Goal: Task Accomplishment & Management: Complete application form

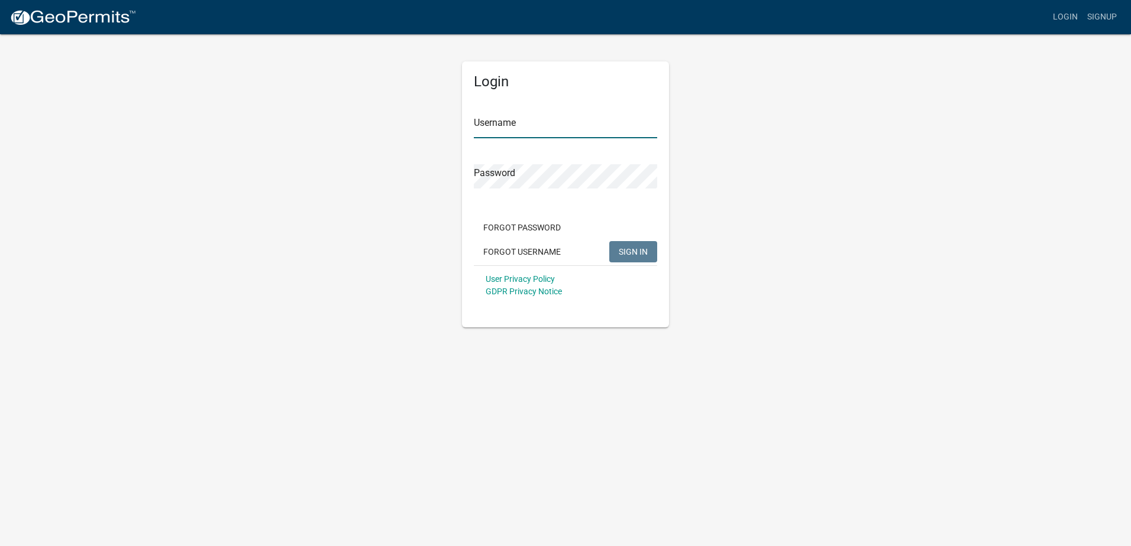
type input "Sailormen-Popeyes"
click at [642, 247] on span "SIGN IN" at bounding box center [632, 251] width 29 height 9
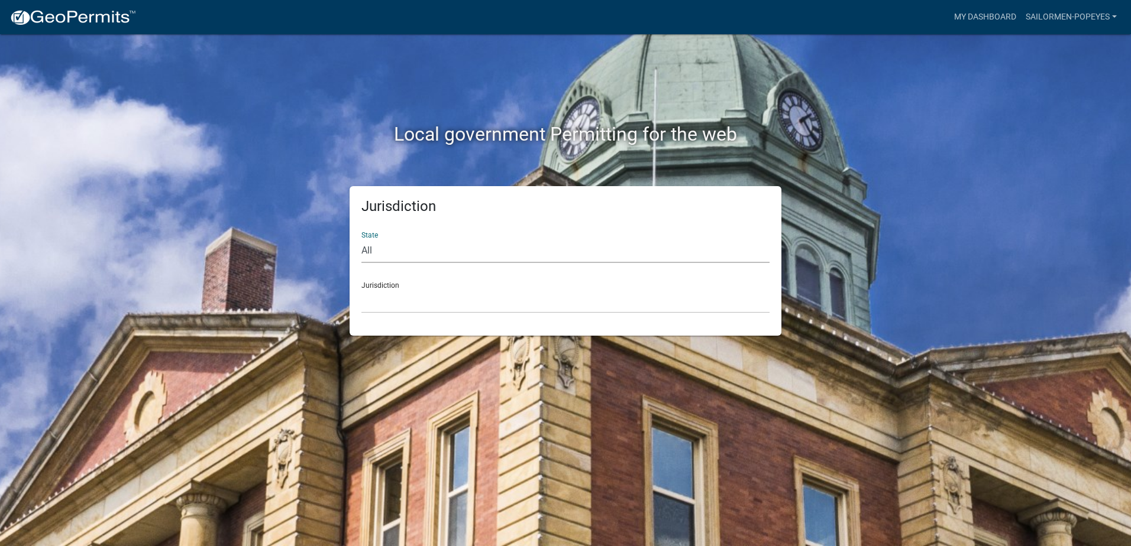
click at [418, 244] on select "All [US_STATE] [US_STATE] [US_STATE] [US_STATE] [US_STATE] [US_STATE] [US_STATE…" at bounding box center [565, 251] width 408 height 24
click at [429, 252] on select "All [US_STATE] [US_STATE] [US_STATE] [US_STATE] [US_STATE] [US_STATE] [US_STATE…" at bounding box center [565, 251] width 408 height 24
select select "[US_STATE]"
click at [361, 239] on select "All [US_STATE] [US_STATE] [US_STATE] [US_STATE] [US_STATE] [US_STATE] [US_STATE…" at bounding box center [565, 251] width 408 height 24
drag, startPoint x: 423, startPoint y: 264, endPoint x: 392, endPoint y: 309, distance: 54.8
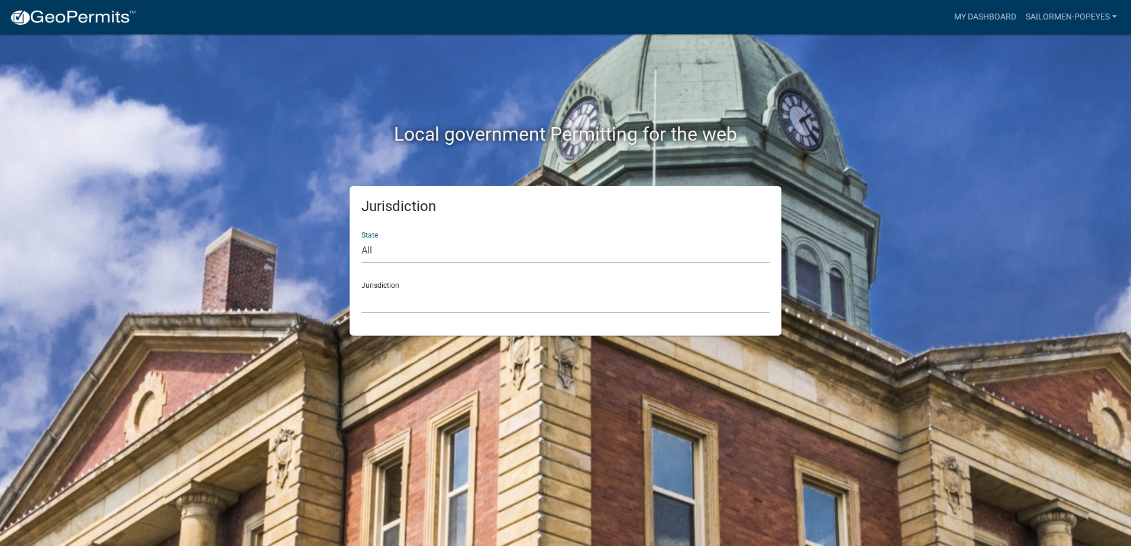
click at [392, 309] on select "[GEOGRAPHIC_DATA], [US_STATE][PERSON_NAME][GEOGRAPHIC_DATA], [US_STATE][PERSON_…" at bounding box center [565, 301] width 408 height 24
click at [361, 289] on select "[GEOGRAPHIC_DATA], [US_STATE][PERSON_NAME][GEOGRAPHIC_DATA], [US_STATE][PERSON_…" at bounding box center [565, 301] width 408 height 24
click at [1000, 15] on link "My Dashboard" at bounding box center [985, 17] width 72 height 22
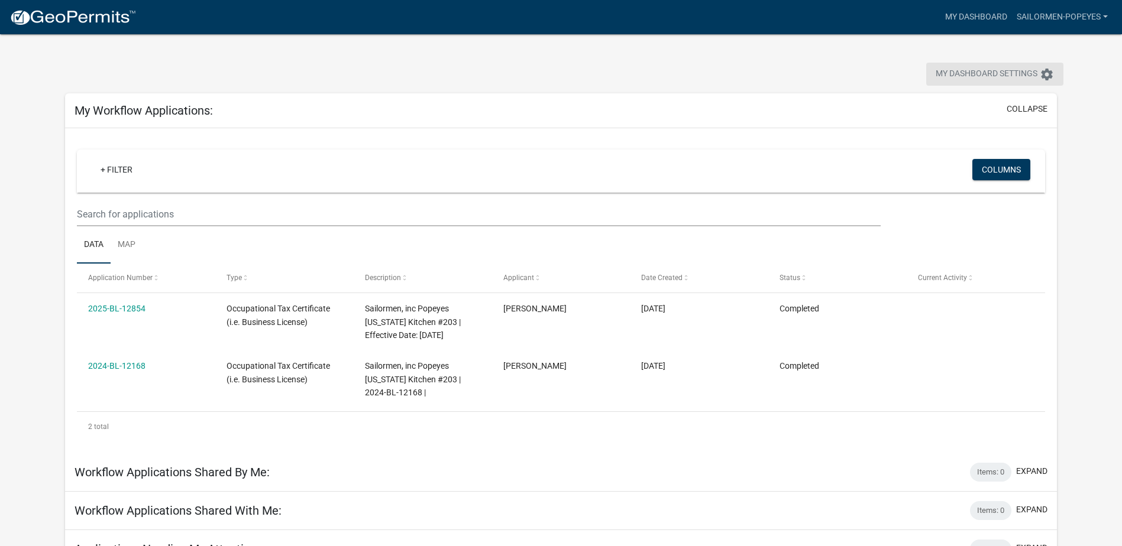
click at [1000, 75] on span "My Dashboard Settings" at bounding box center [986, 74] width 102 height 14
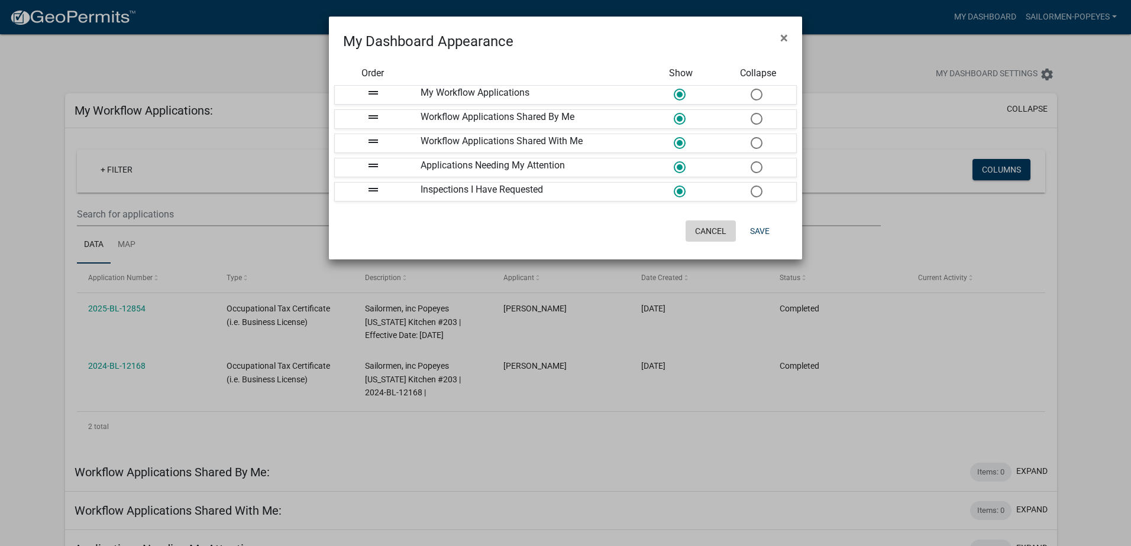
click at [701, 229] on button "Cancel" at bounding box center [710, 231] width 50 height 21
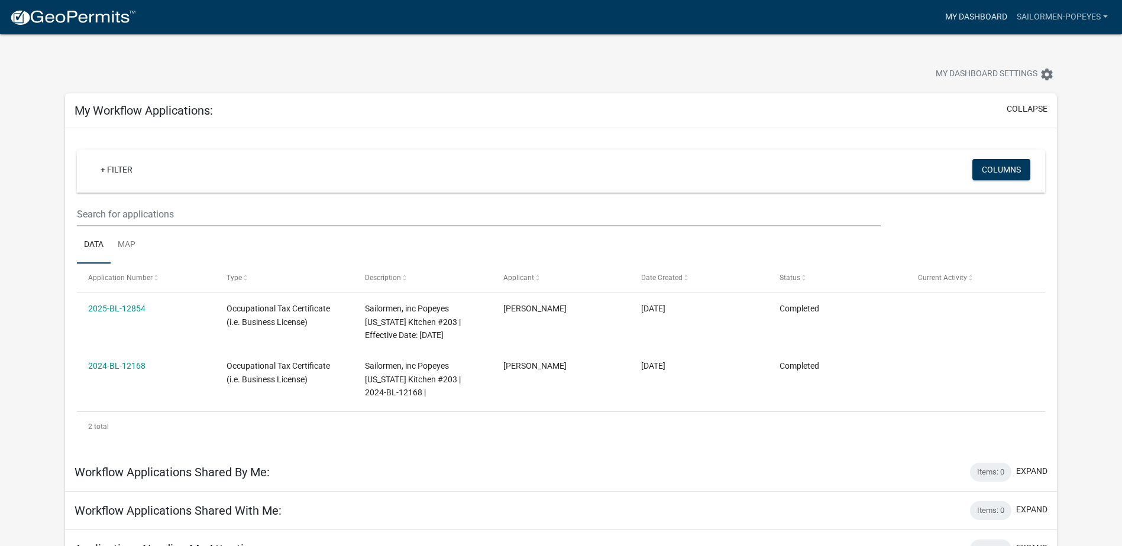
click at [973, 14] on link "My Dashboard" at bounding box center [976, 17] width 72 height 22
click at [1065, 12] on link "Sailormen-Popeyes" at bounding box center [1062, 17] width 101 height 22
click at [1054, 50] on link "Account" at bounding box center [1065, 48] width 95 height 28
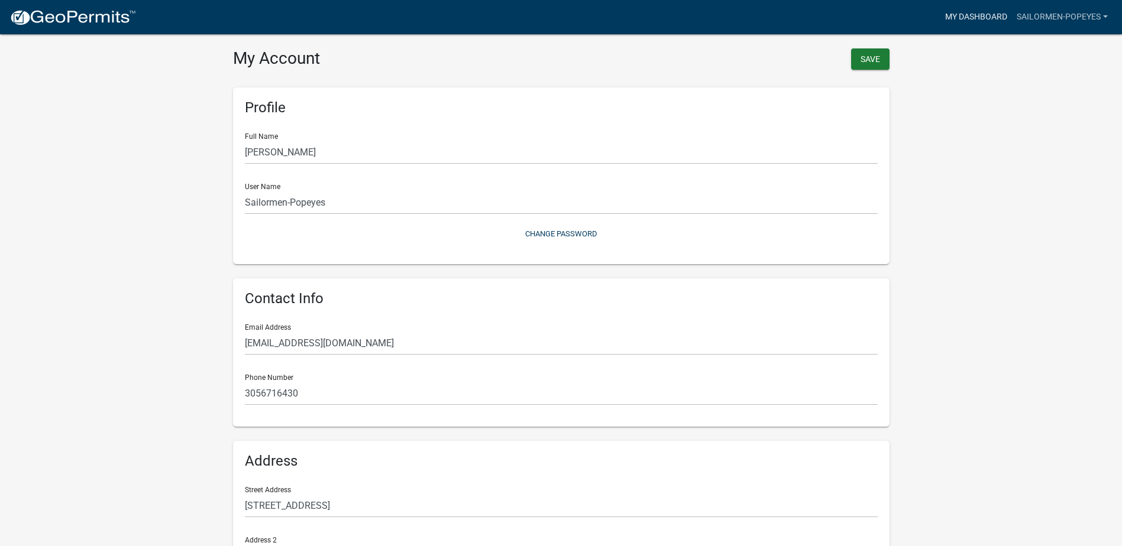
click at [984, 17] on link "My Dashboard" at bounding box center [976, 17] width 72 height 22
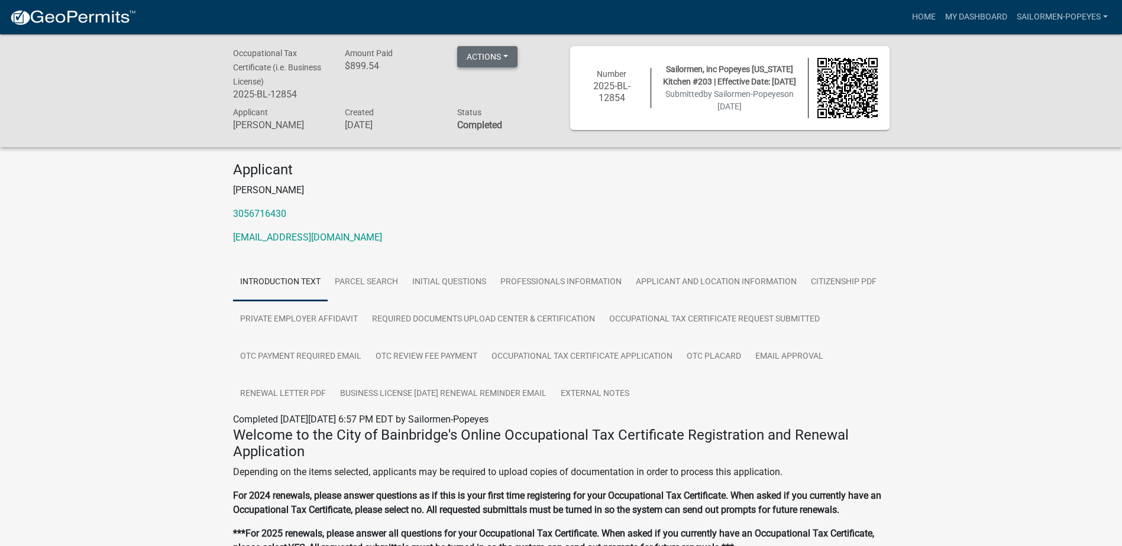
click at [508, 61] on button "Actions" at bounding box center [487, 56] width 60 height 21
click at [494, 147] on link "Renew" at bounding box center [504, 144] width 95 height 28
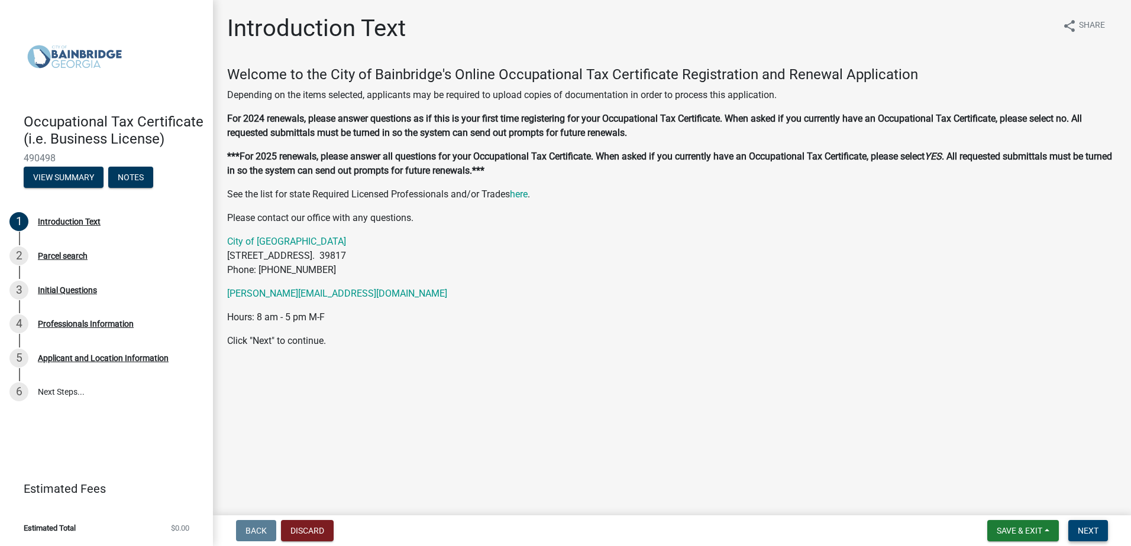
click at [1096, 532] on span "Next" at bounding box center [1087, 530] width 21 height 9
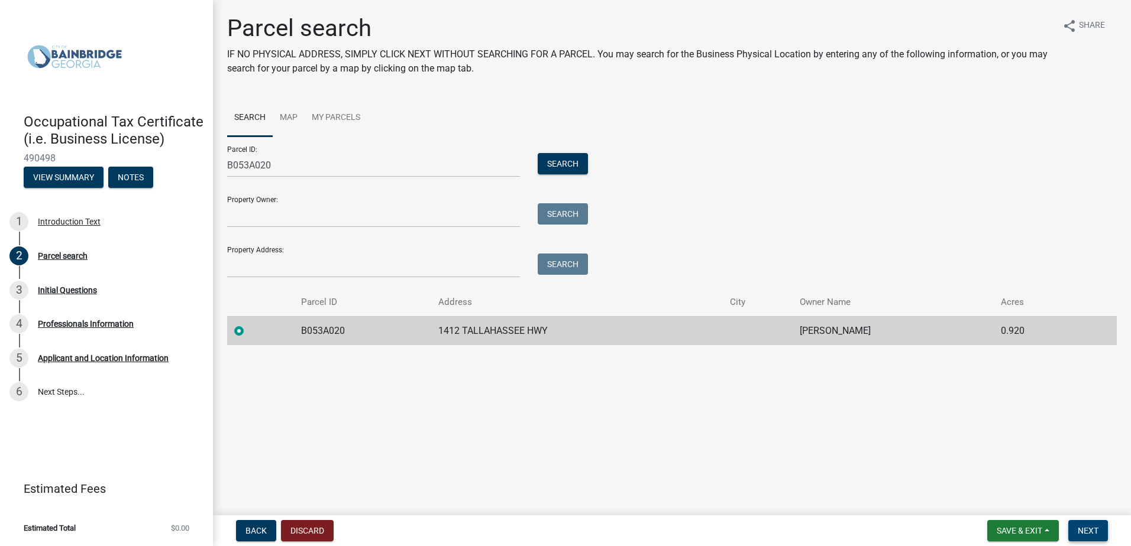
click at [1089, 535] on span "Next" at bounding box center [1087, 530] width 21 height 9
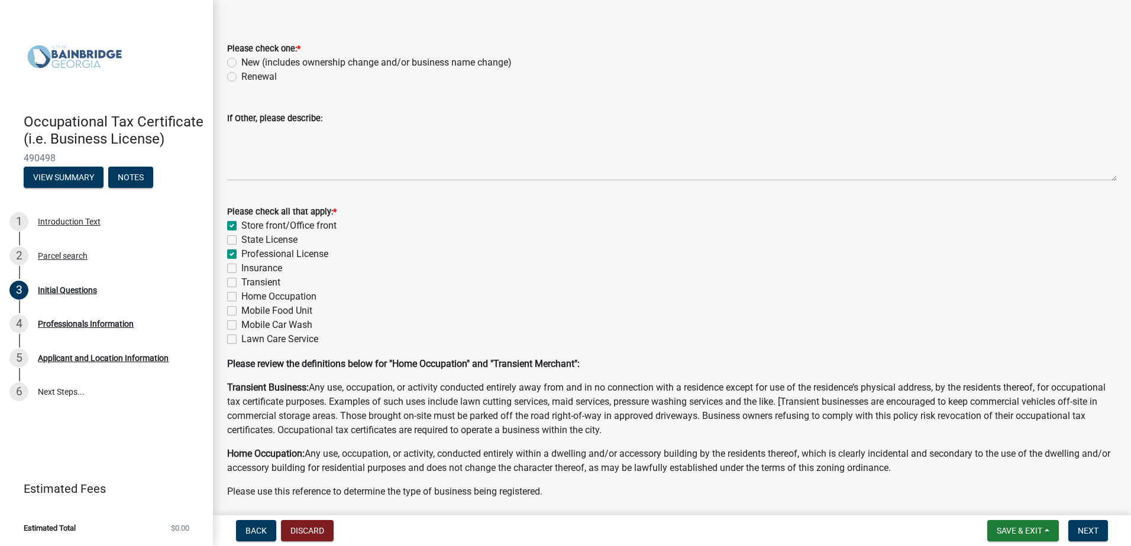
scroll to position [83, 0]
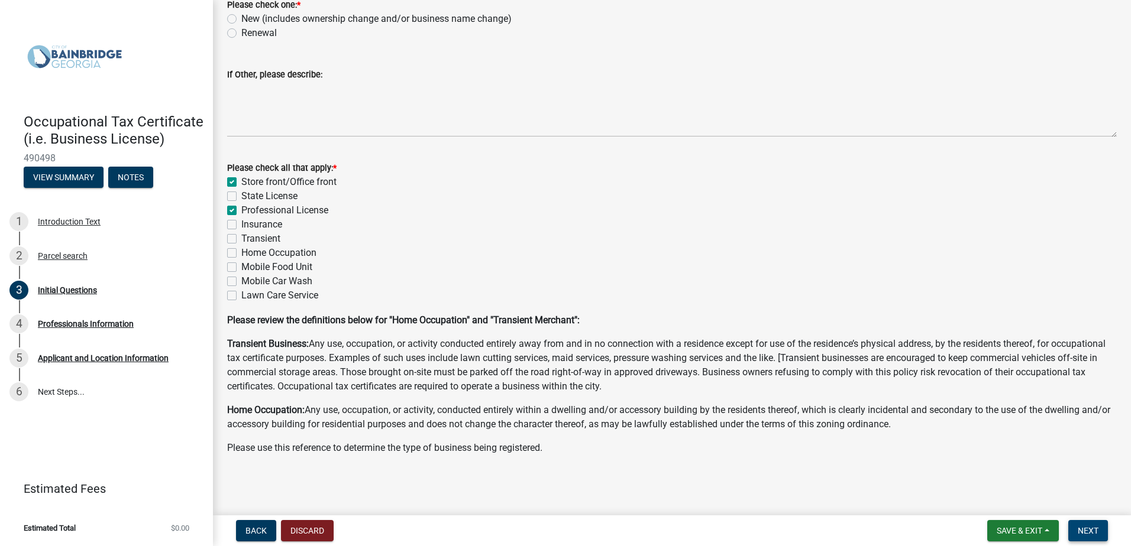
click at [1096, 533] on span "Next" at bounding box center [1087, 530] width 21 height 9
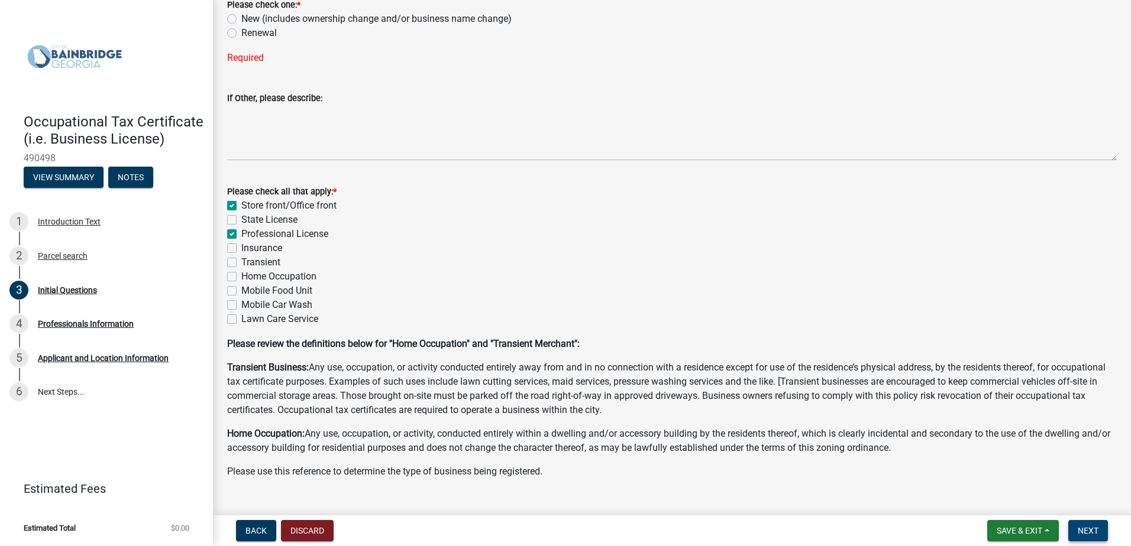
scroll to position [0, 0]
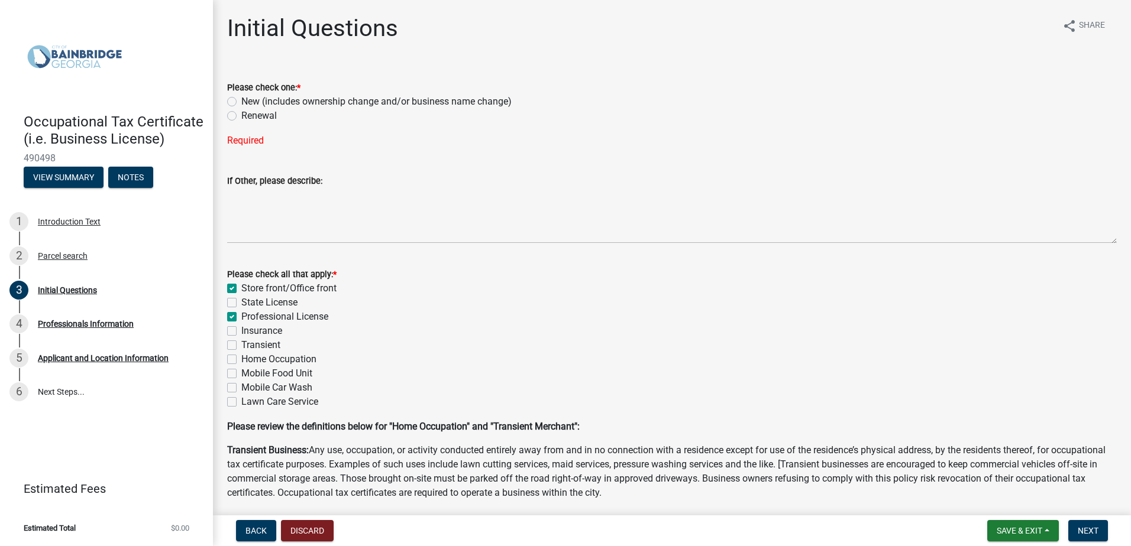
click at [241, 115] on label "Renewal" at bounding box center [258, 116] width 35 height 14
click at [241, 115] on input "Renewal" at bounding box center [245, 113] width 8 height 8
radio input "true"
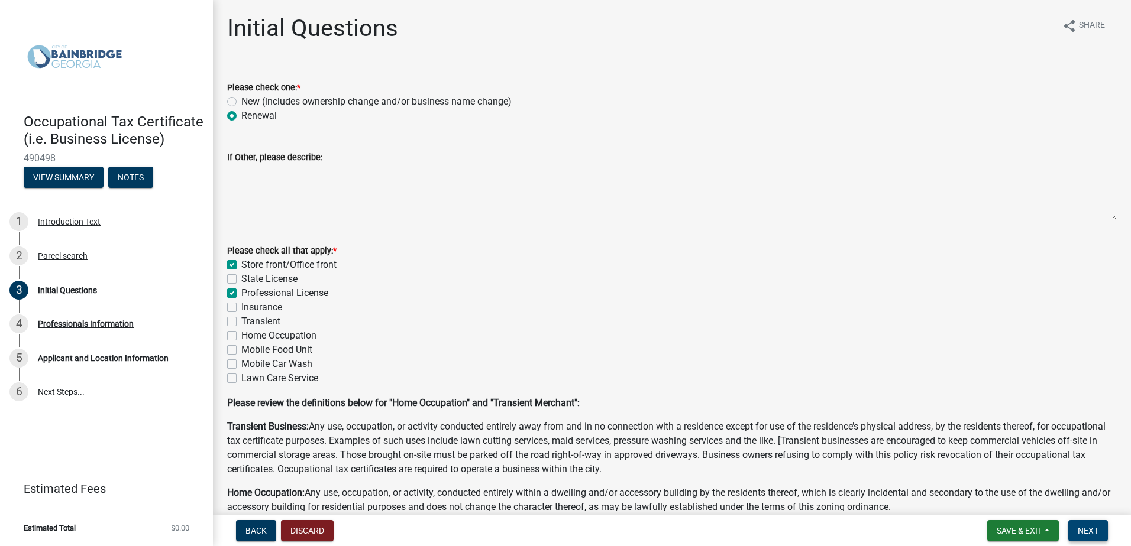
click at [1082, 532] on span "Next" at bounding box center [1087, 530] width 21 height 9
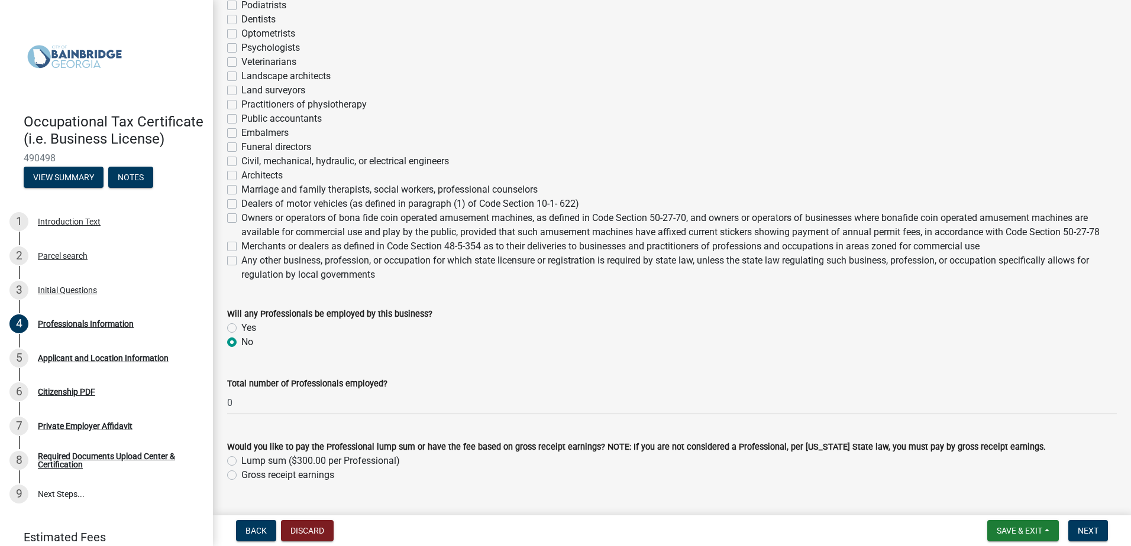
scroll to position [383, 0]
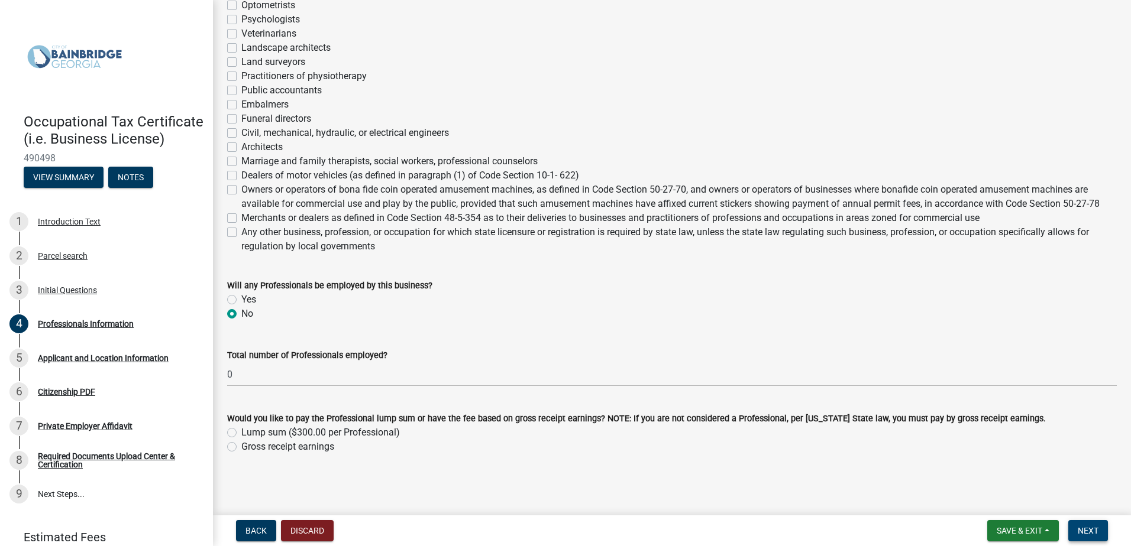
click at [1084, 533] on span "Next" at bounding box center [1087, 530] width 21 height 9
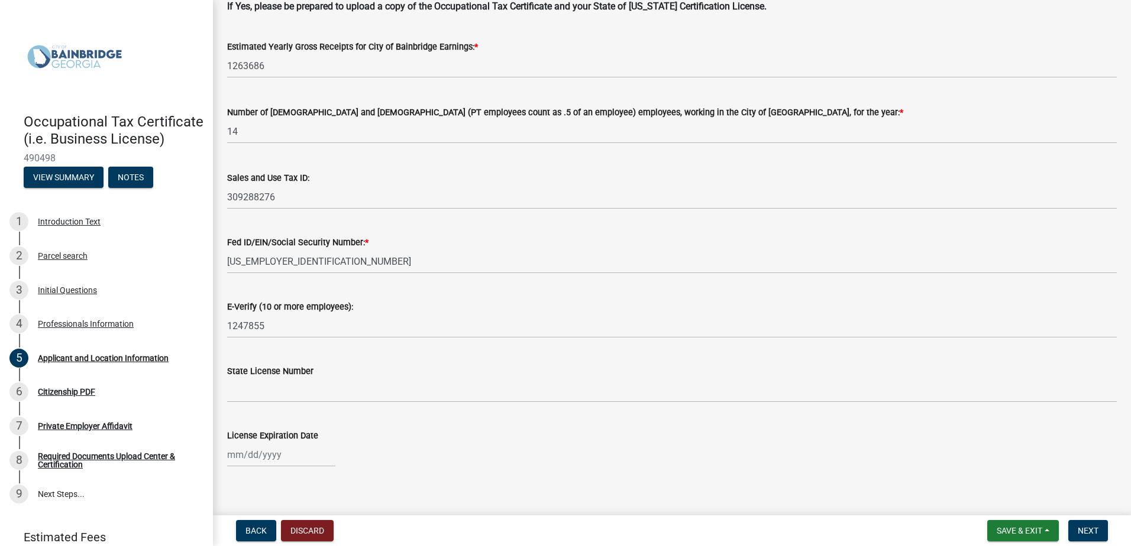
scroll to position [1457, 0]
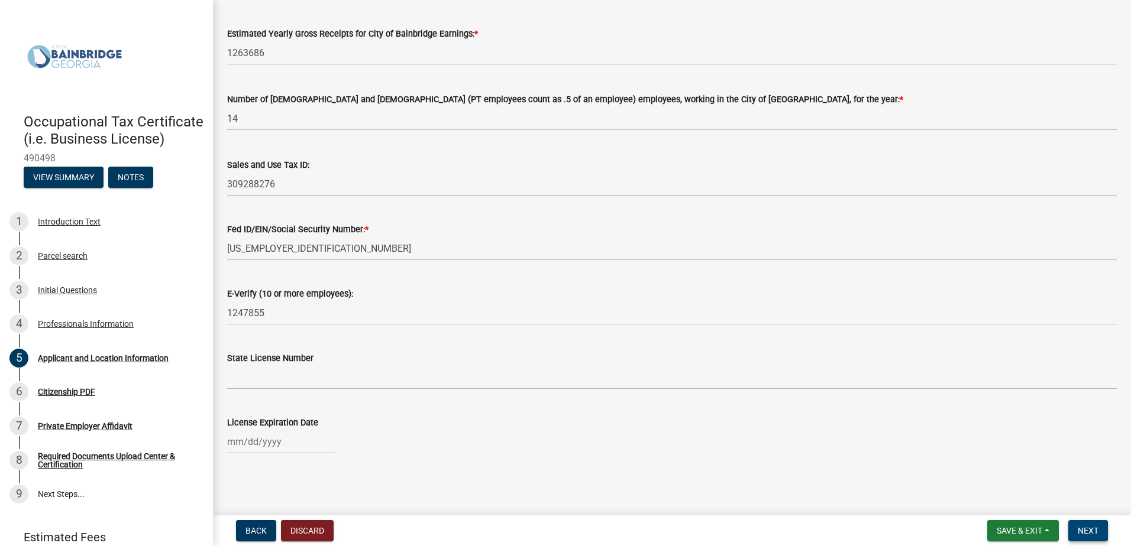
click at [1096, 527] on span "Next" at bounding box center [1087, 530] width 21 height 9
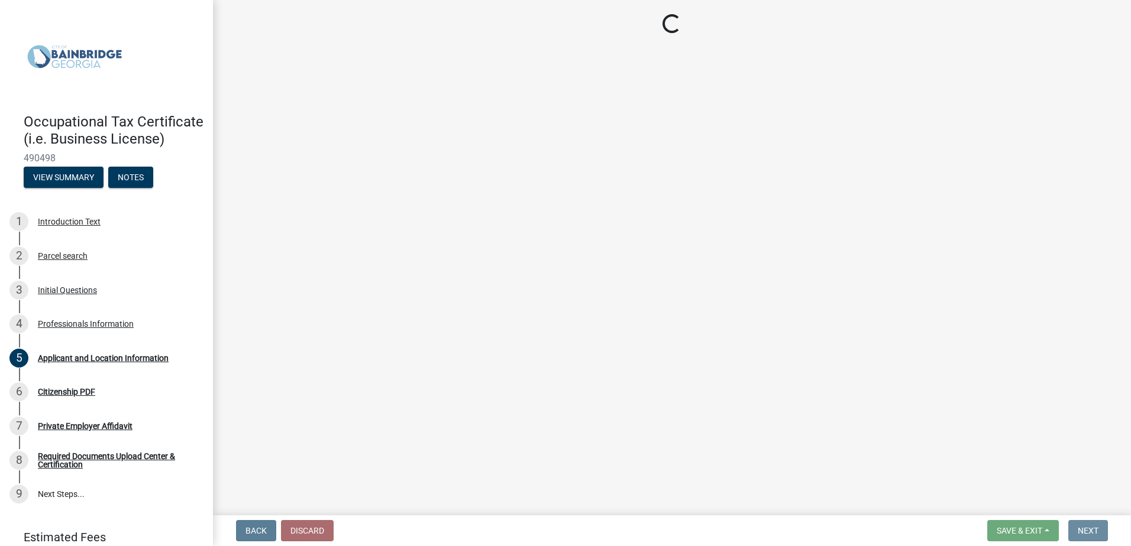
scroll to position [0, 0]
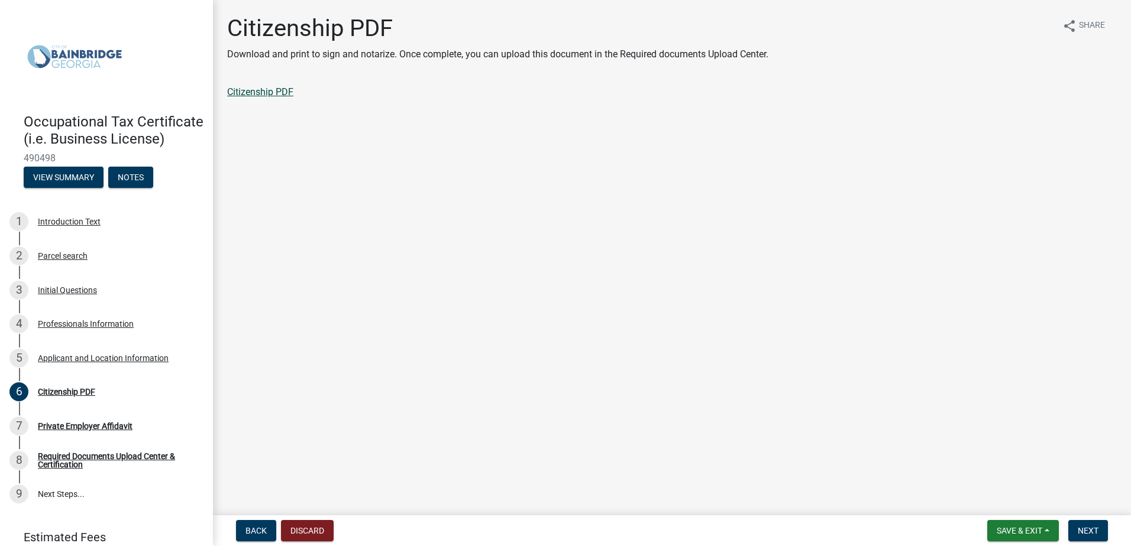
click at [251, 93] on link "Citizenship PDF" at bounding box center [260, 91] width 66 height 11
